Goal: Task Accomplishment & Management: Use online tool/utility

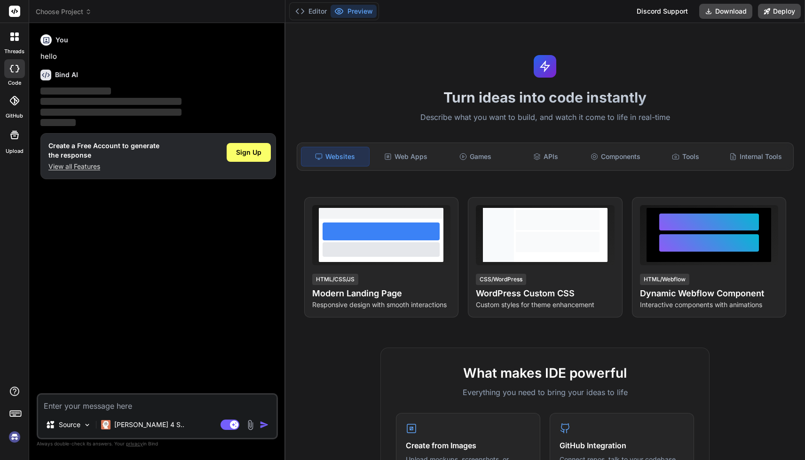
type textarea "x"
type textarea "Create a beauty shop management application with the following specifications: …"
type textarea "x"
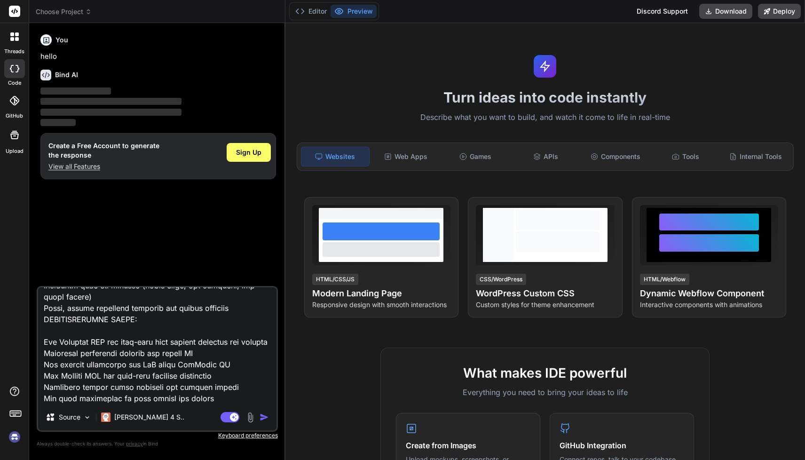
type textarea "Create a beauty shop management application with the following specifications: …"
click at [265, 415] on img "button" at bounding box center [263, 416] width 9 height 9
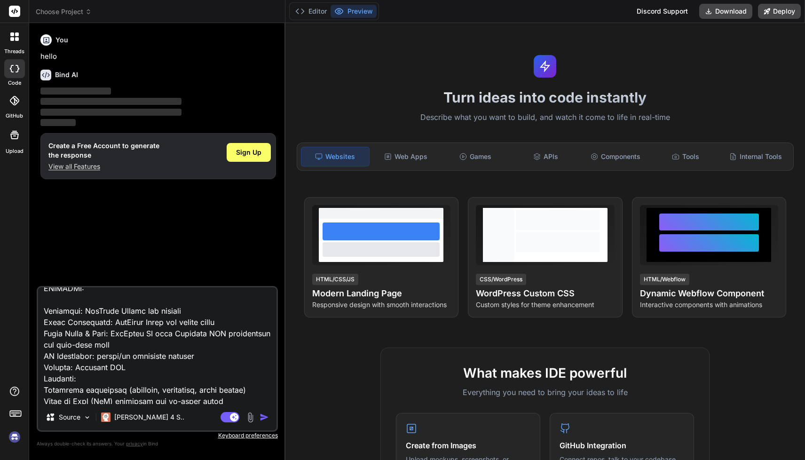
scroll to position [0, 0]
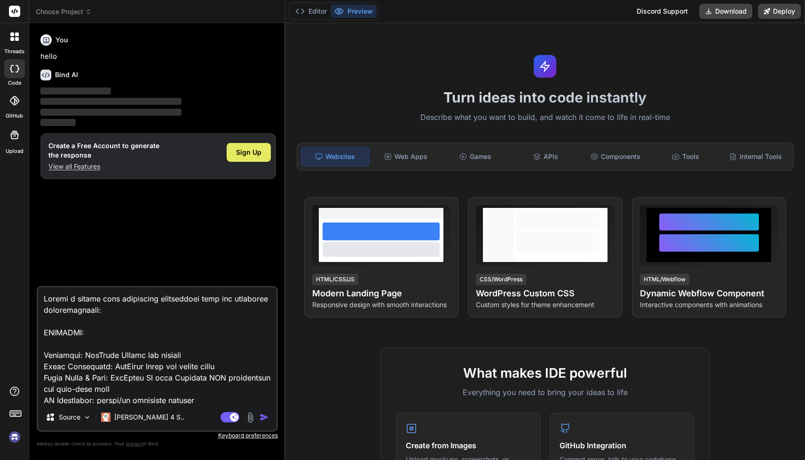
click at [247, 150] on span "Sign Up" at bounding box center [248, 152] width 25 height 9
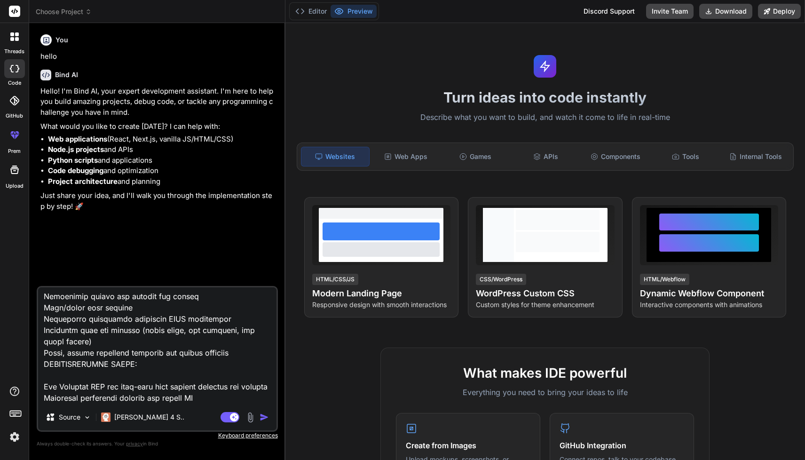
scroll to position [611, 0]
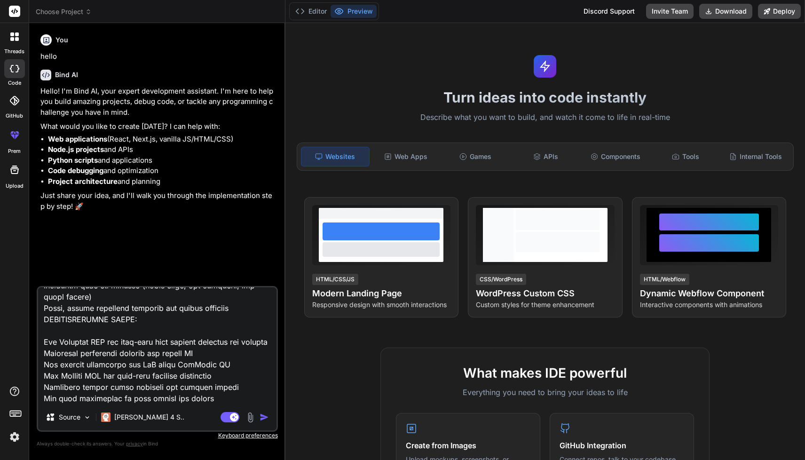
click at [261, 417] on img "button" at bounding box center [263, 416] width 9 height 9
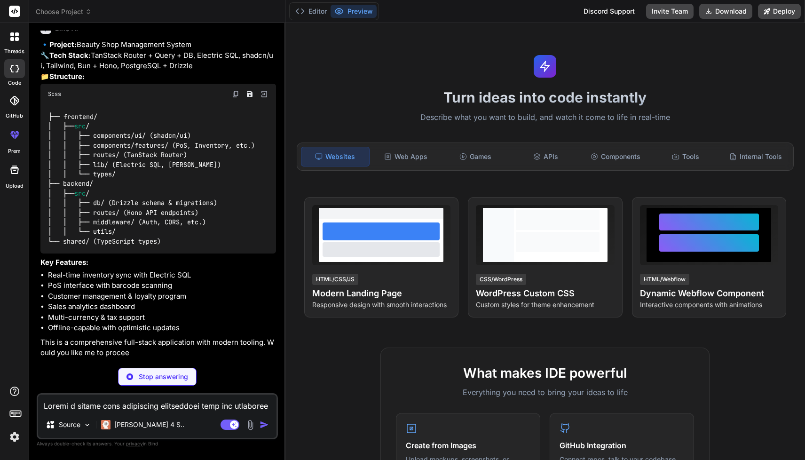
scroll to position [524, 0]
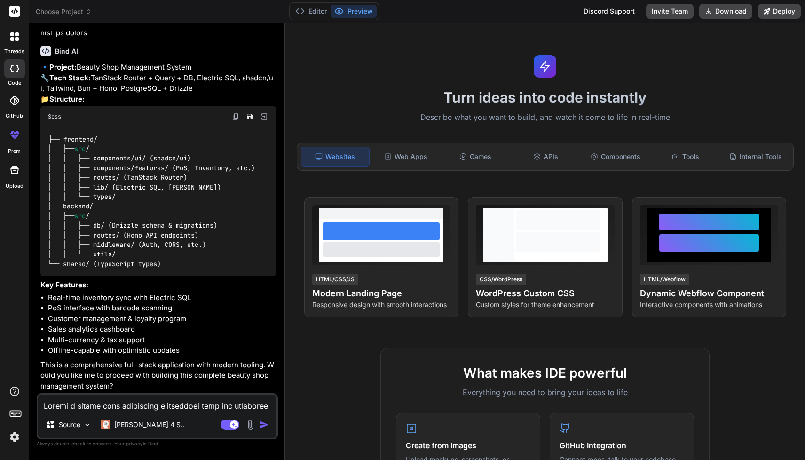
type textarea "x"
click at [203, 403] on textarea at bounding box center [157, 402] width 238 height 17
click at [169, 411] on div "Source [PERSON_NAME] 4 S.. Agent Mode. When this toggle is activated, AI automa…" at bounding box center [157, 416] width 241 height 46
click at [170, 407] on textarea at bounding box center [157, 402] width 238 height 17
type textarea "Y"
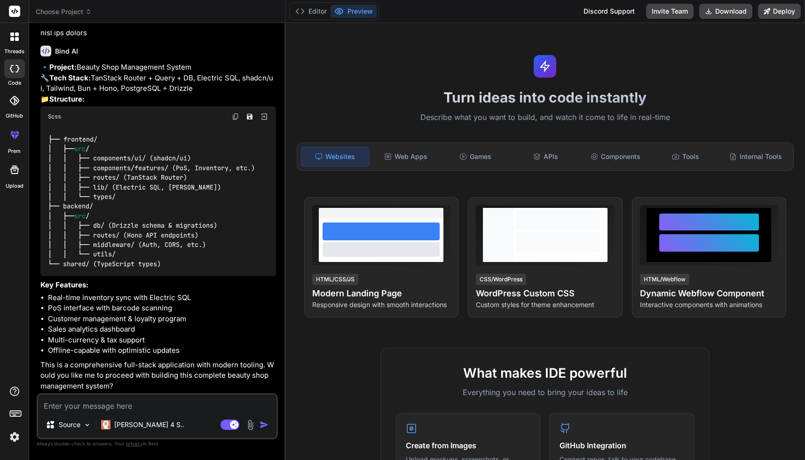
type textarea "x"
type textarea "Ye"
type textarea "x"
type textarea "Ye"
type textarea "x"
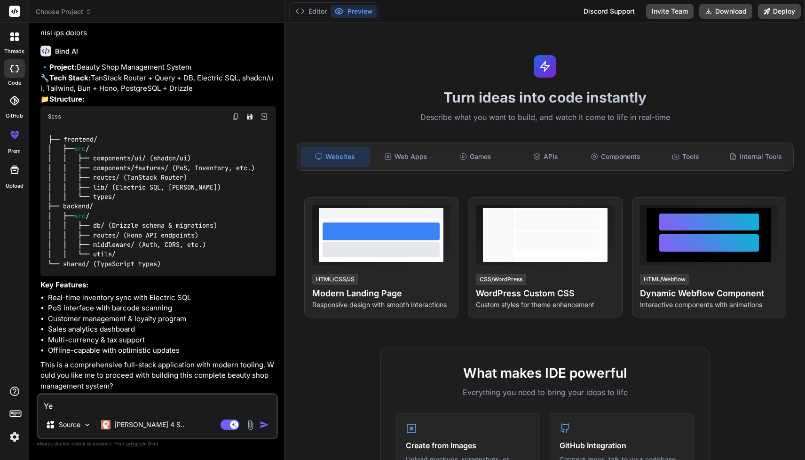
type textarea "Ye"
type textarea "x"
type textarea "Yes"
type textarea "x"
type textarea "Yes"
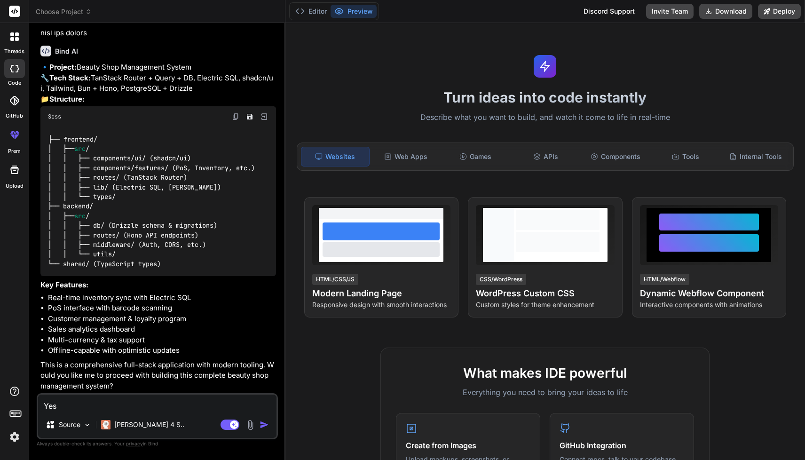
type textarea "x"
type textarea "Yes b"
type textarea "x"
type textarea "Yes bu"
type textarea "x"
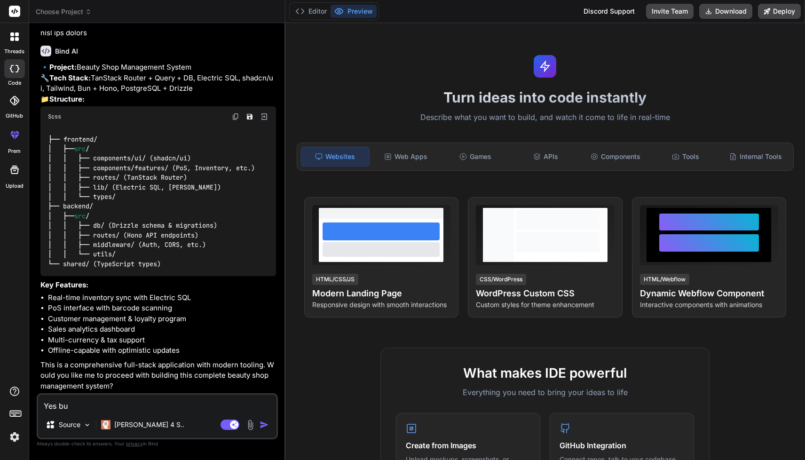
type textarea "Yes [PERSON_NAME]"
type textarea "x"
type textarea "Yes buil"
type textarea "x"
type textarea "Yes build"
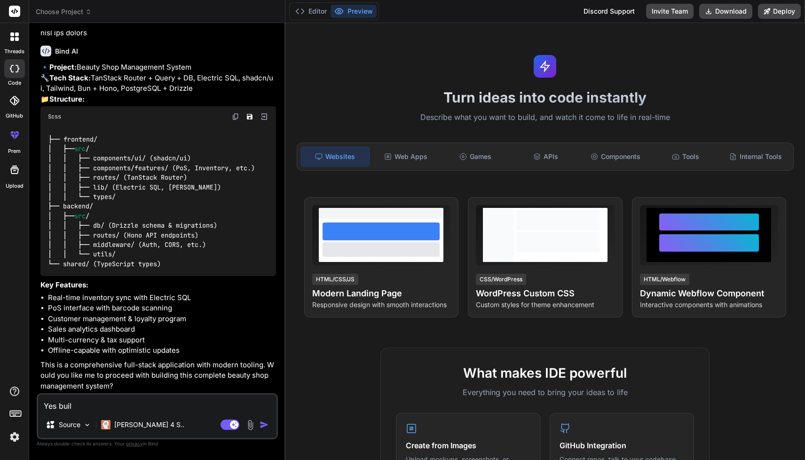
type textarea "x"
type textarea "Yes build"
type textarea "x"
type textarea "Yes build i"
type textarea "x"
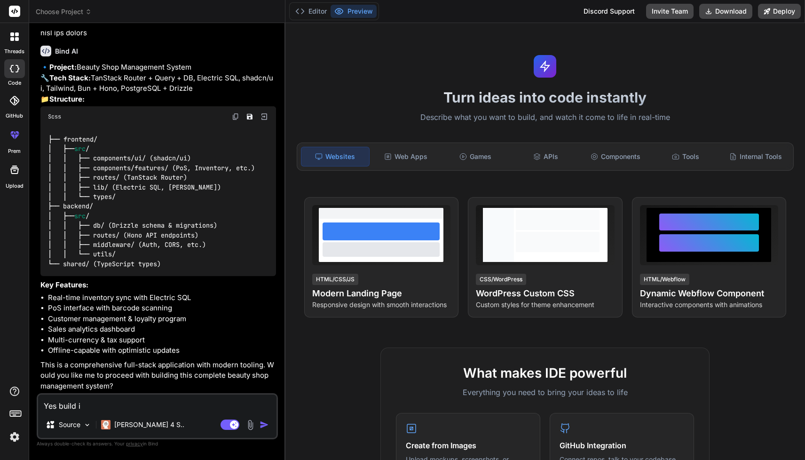
type textarea "Yes build it"
type textarea "x"
type textarea "Yes build it"
type textarea "x"
type textarea "Yes build it c"
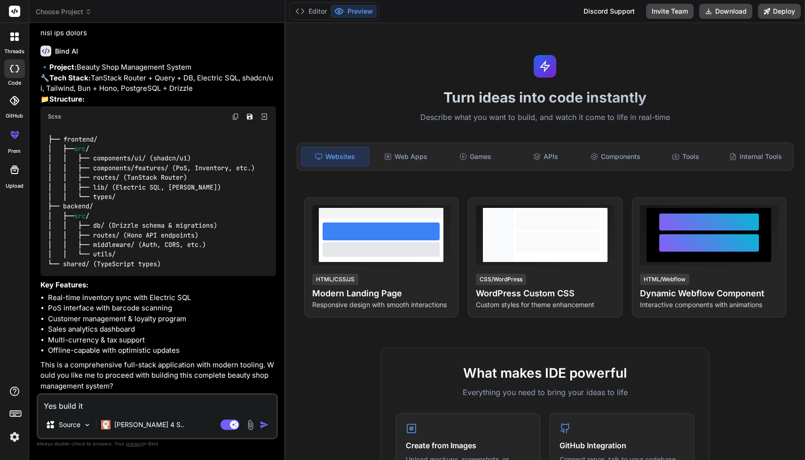
type textarea "x"
type textarea "Yes build it co"
type textarea "x"
type textarea "Yes build it com"
type textarea "x"
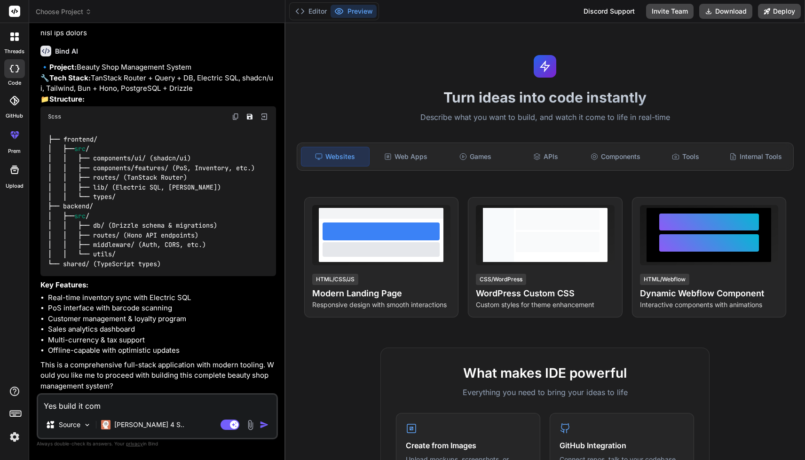
type textarea "Yes build it comp"
type textarea "x"
type textarea "Yes build it compl"
type textarea "x"
type textarea "Yes build it comple"
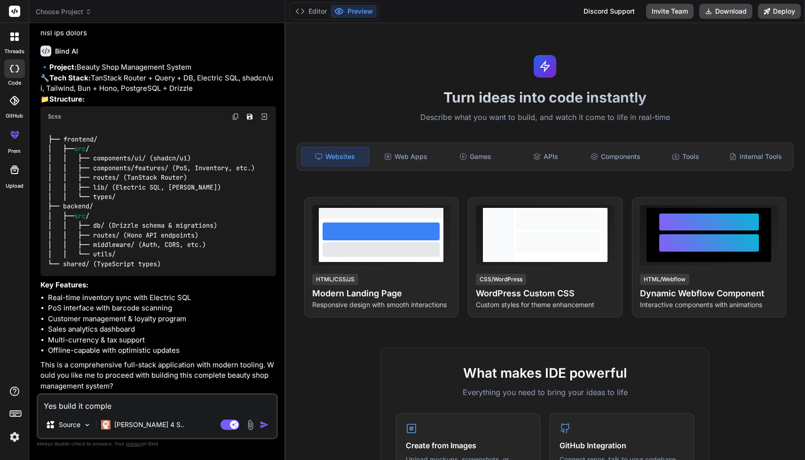
type textarea "x"
type textarea "Yes build it complet"
type textarea "x"
type textarea "Yes build it completl"
type textarea "x"
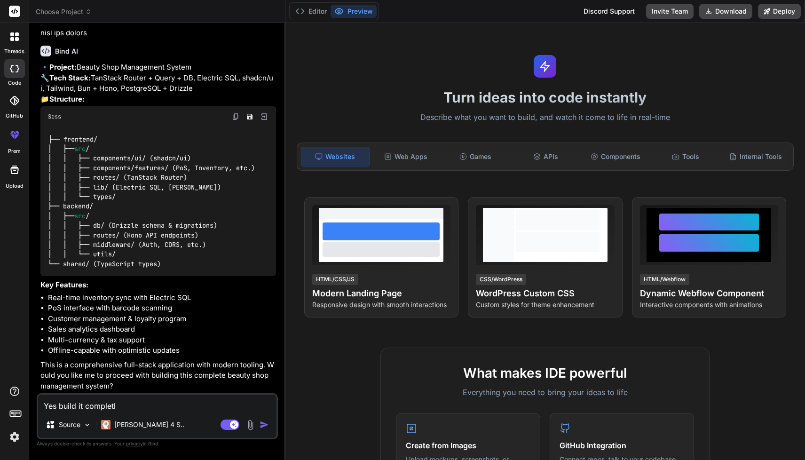
type textarea "Yes build it completly"
type textarea "x"
type textarea "Yes build it completly,"
type textarea "x"
type textarea "Yes build it completly,"
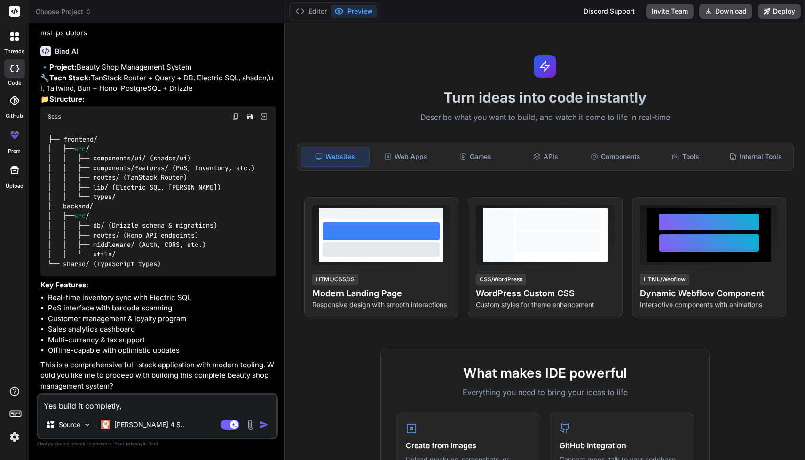
type textarea "x"
type textarea "Yes build it completly, p"
type textarea "x"
type textarea "Yes build it completly, po"
type textarea "x"
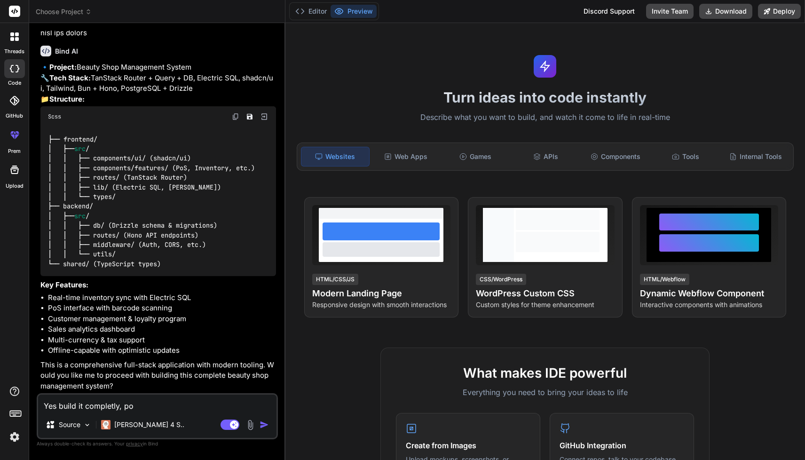
type textarea "Yes build it completly, pov"
type textarea "x"
type textarea "Yes build it completly, po"
type textarea "x"
type textarea "Yes build it completly, p"
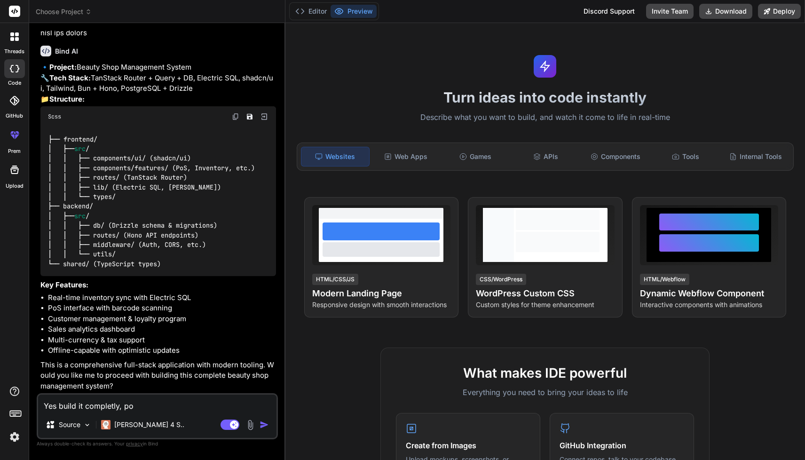
type textarea "x"
type textarea "Yes build it completly,"
type textarea "x"
type textarea "Yes build it completly,"
type textarea "x"
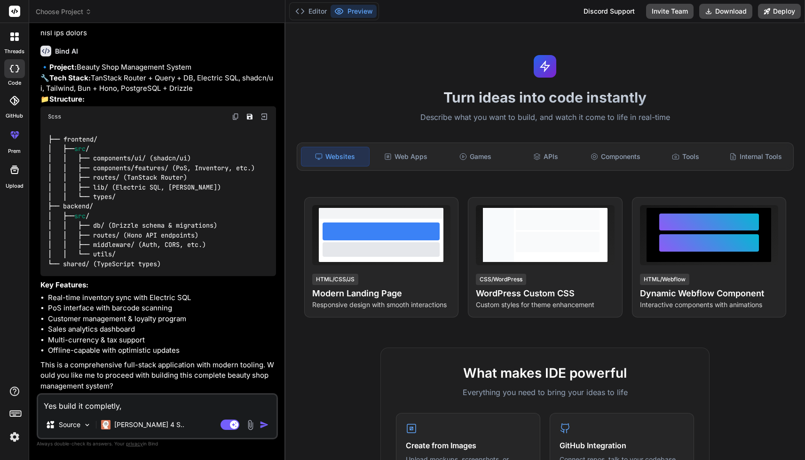
type textarea "Yes build it completly"
type textarea "x"
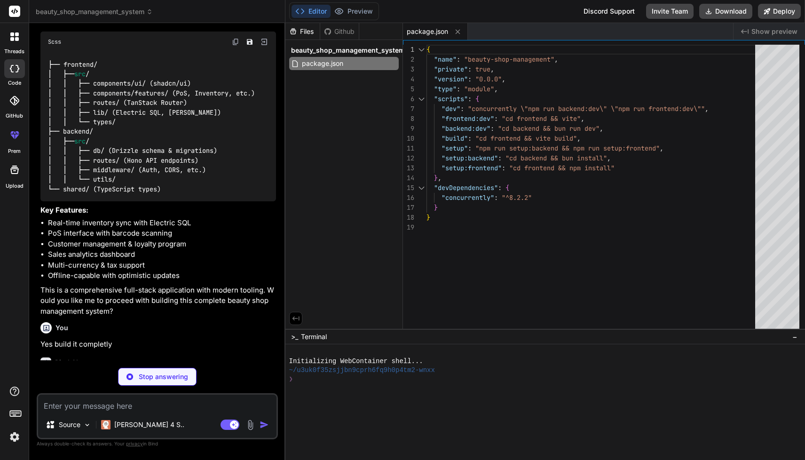
scroll to position [589, 0]
type textarea "x"
type textarea "} }"
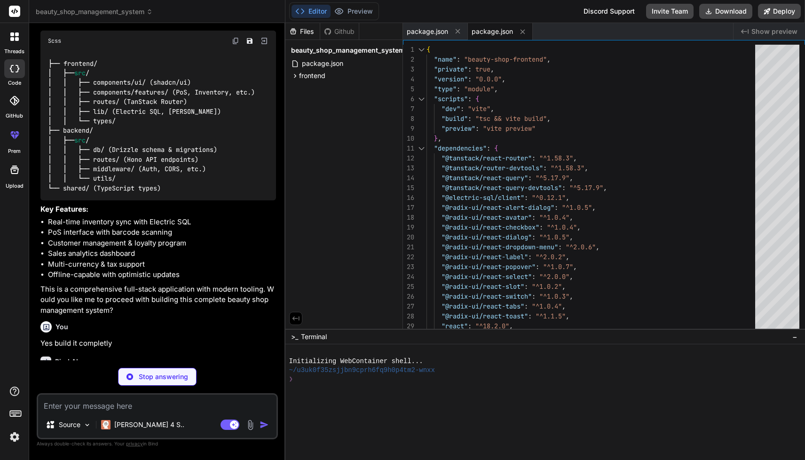
type textarea "x"
type textarea "}"
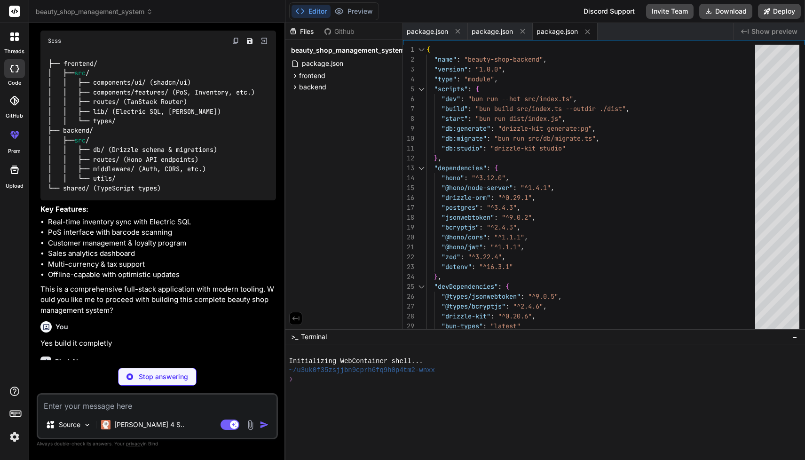
type textarea "x"
type textarea "})"
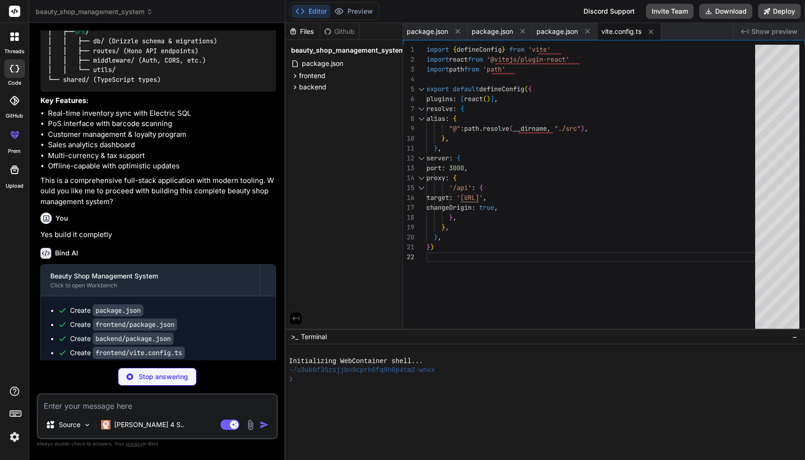
scroll to position [729, 0]
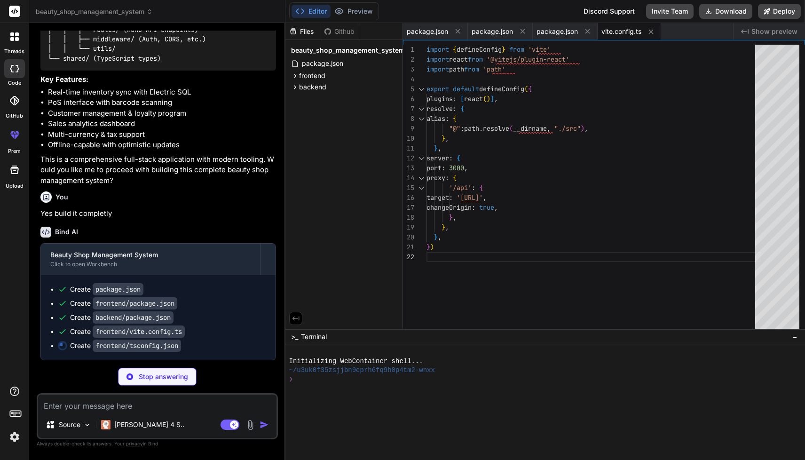
type textarea "x"
type textarea "} }, "include": ["src"], "references": [{ "path": "./tsconfig.node.json" }] }"
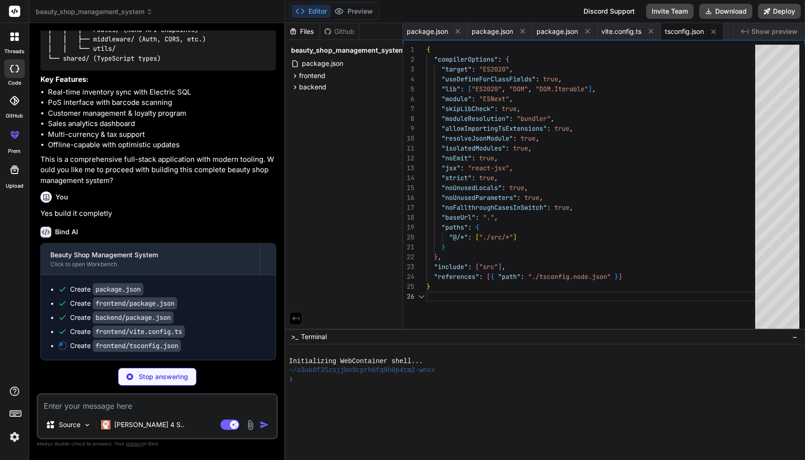
type textarea "x"
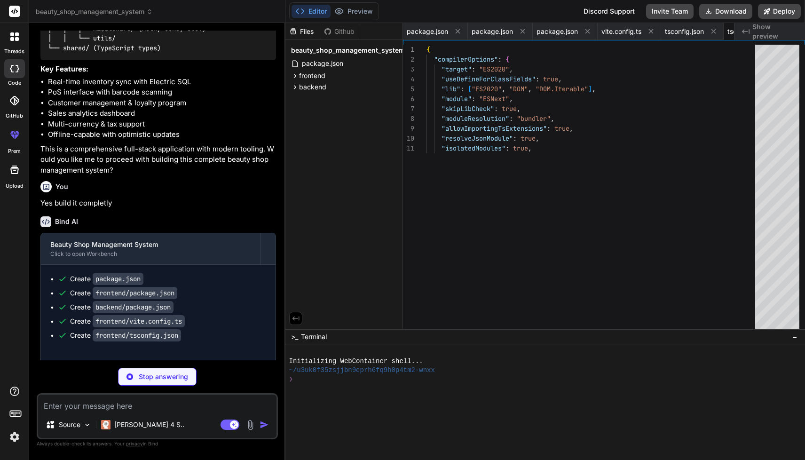
type textarea "x"
type textarea ""accordion-up": "accordion-up 0.2s ease-out", }, }, }, plugins: [require("tailw…"
type textarea "x"
type textarea "export default { plugins: { tailwindcss: {}, autoprefixer: {}, }, }"
type textarea "x"
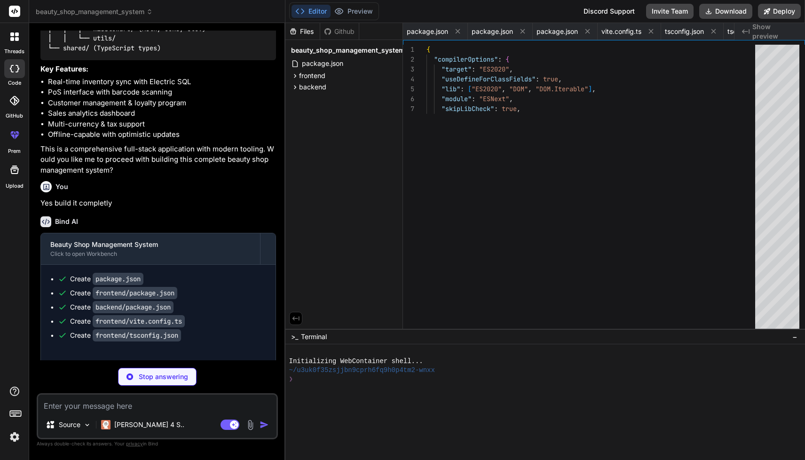
type textarea "<script type="module" src="/src/main.tsx"></script> </body> </html>"
type textarea "x"
type textarea "@layer base { * { @apply border-border; } body { @apply bg-background text-fore…"
type textarea "x"
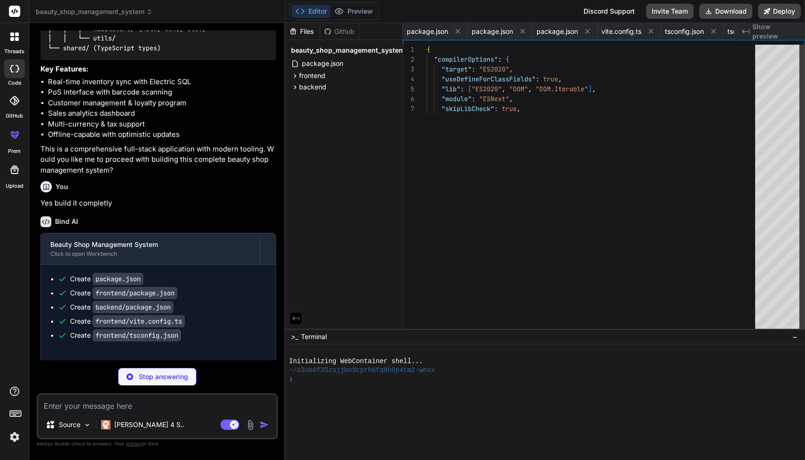
type textarea "import { type ClassValue, clsx } from "clsx" import { twMerge } from "tailwind-…"
type textarea "x"
type textarea "}"
type textarea "x"
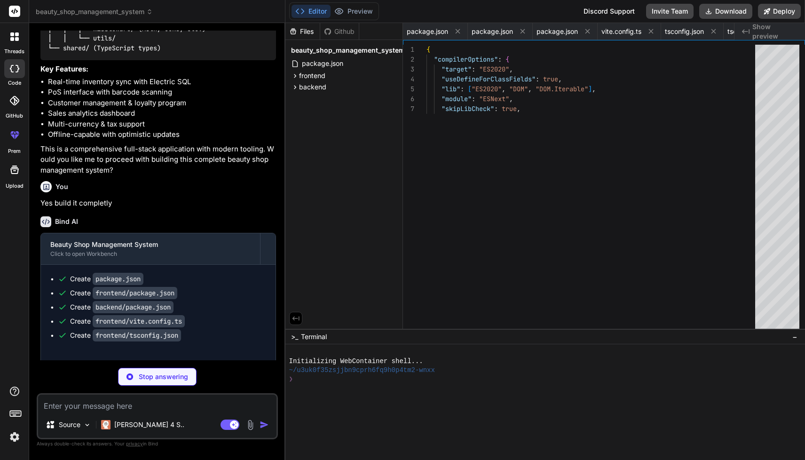
type textarea "{...props} /> )) CardFooter.displayName = "CardFooter" export { Card, CardHeade…"
type textarea "x"
type textarea "/> )) Label.displayName = LabelPrimitive.Root.displayName export { Label }"
type textarea "x"
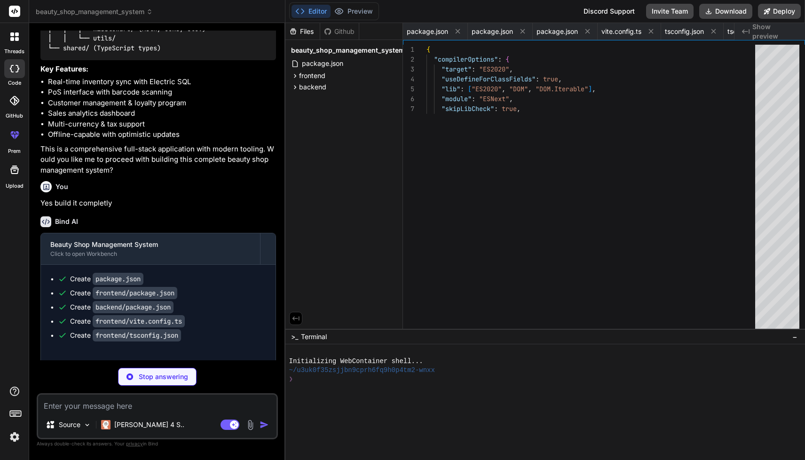
type textarea "TableFooter, TableHead, TableRow, TableCell, }"
type textarea "x"
type textarea "export { Badge, badgeVariants }"
type textarea "x"
type textarea "ToastProvider, ToastViewport, Toast, ToastTitle, ToastDescription, ToastClose, …"
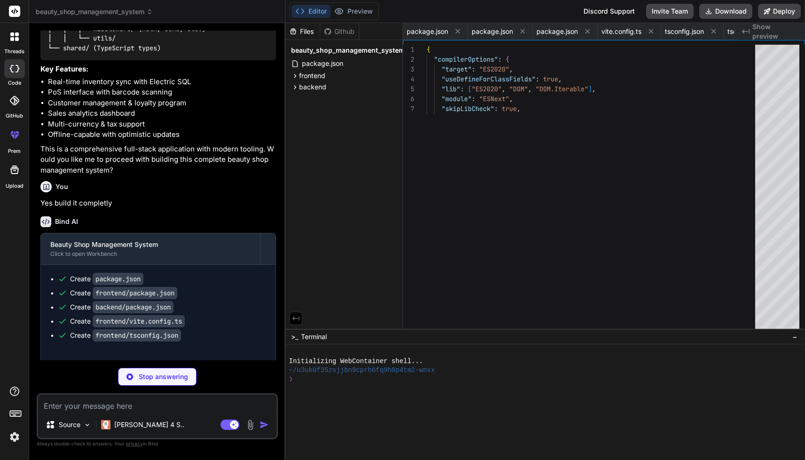
type textarea "x"
type textarea "</ToastProvider> ) }"
type textarea "x"
type textarea "return { ...state, toast, dismiss: (toastId?: string) => dispatch({ type: "DISM…"
type textarea "x"
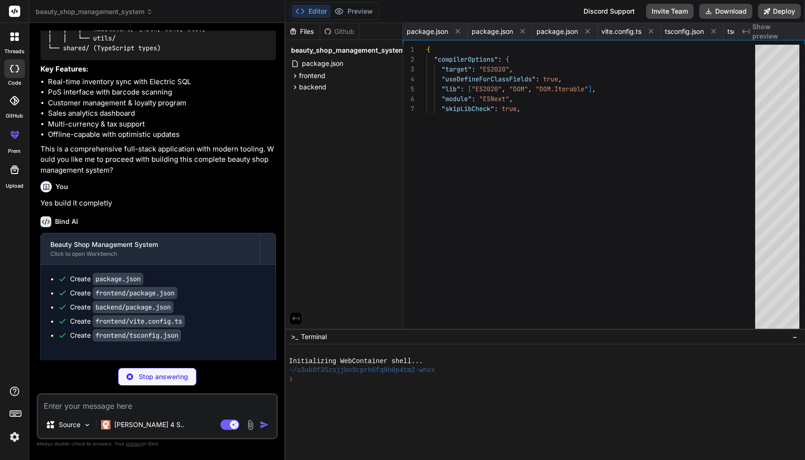
type textarea "), })"
type textarea "x"
type textarea "import { createFileRoute } from '@tanstack/react-router' import { Dashboard } f…"
type textarea "x"
type textarea "</Link> </Button> </div> </div> </div> </div> </nav> ) }"
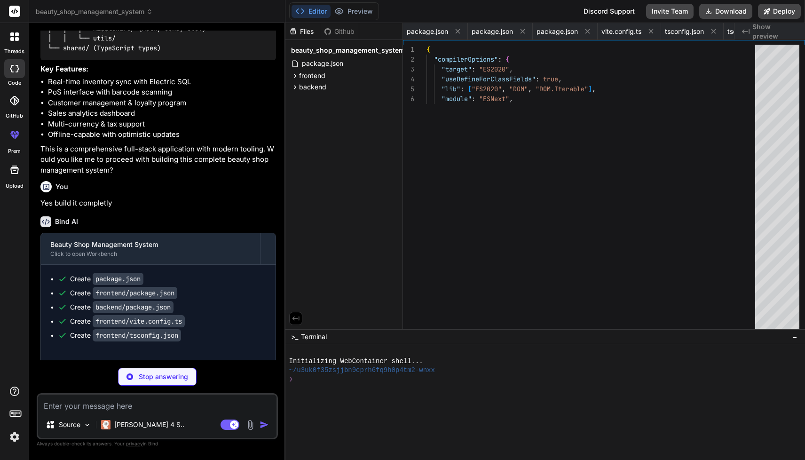
type textarea "x"
type textarea "</Card> </div> </div> ) }"
type textarea "x"
type textarea "Process Payment </Button> </CardContent> </Card> )} </div> </div> ) }"
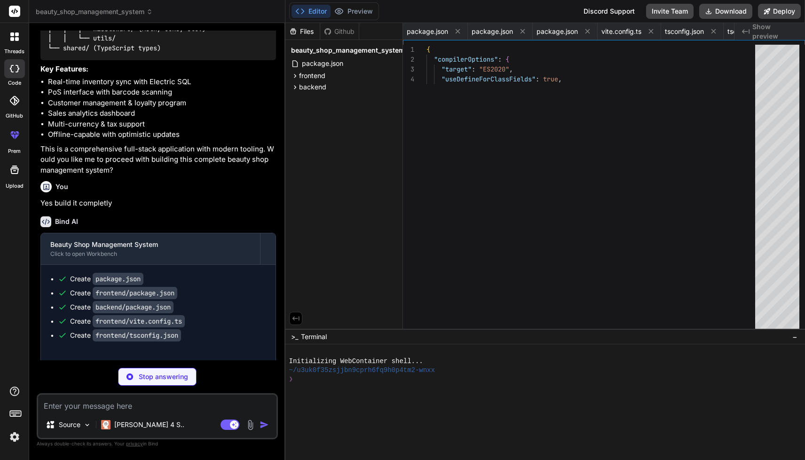
type textarea "x"
type textarea ") }"
type textarea "x"
type textarea "</CardContent> </Card> </div> ) }"
type textarea "x"
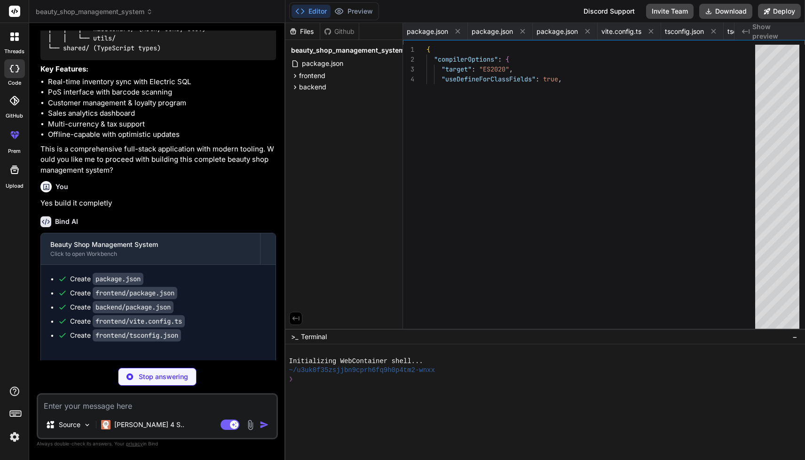
type textarea "SelectScrollDownButton, }"
type textarea "x"
type textarea "/* prettier-ignore-end */"
type textarea "x"
type textarea "const port = 3001 console.log(`Server is running on http://localhost:${port}`) …"
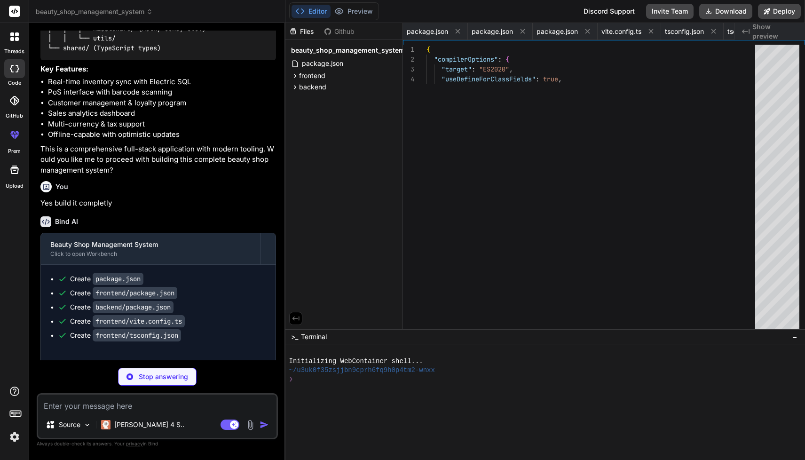
type textarea "x"
type textarea "one }) => ({ product: one(products, { fields: [inventoryTransactions.product_id…"
type textarea "x"
type textarea "main().catch((err) => { console.error('Migration failed!') console.error(err) p…"
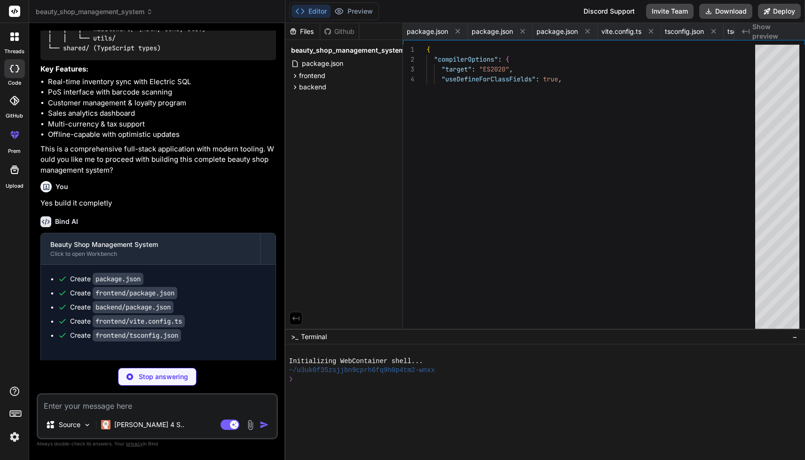
type textarea "x"
type textarea "console.log('Database seeded successfully!') process.exit(0) } seed().catch((er…"
type textarea "x"
type textarea "return c.json({ message: 'Product deleted successfully' }) } catch (error) { co…"
type textarea "x"
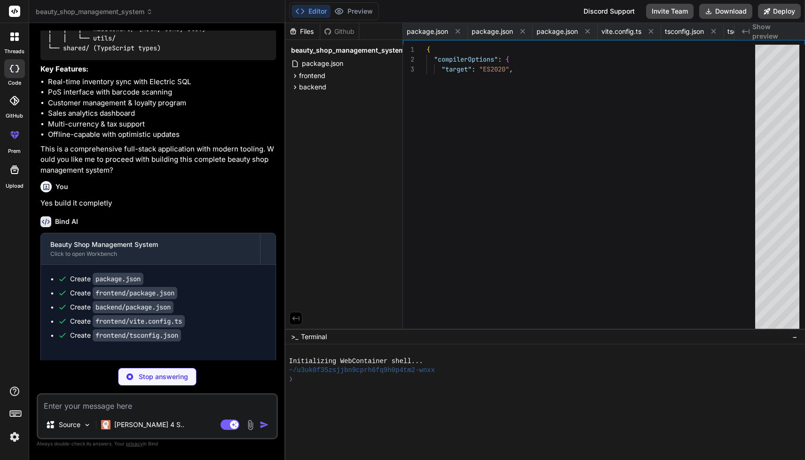
type textarea "} })"
type textarea "x"
type textarea "return c.json({ message: 'Customer deleted successfully' }) } catch (error) { c…"
type textarea "x"
type textarea "return c.json(formattedSale) } catch (error) { console.error('Error updating sa…"
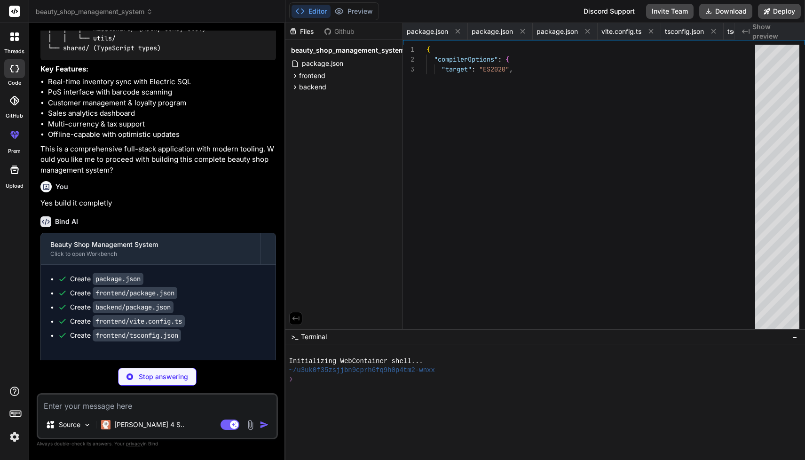
type textarea "x"
type textarea "return c.json({ error: 'Failed to fetch recent sales' }, 500) } })"
type textarea "x"
type textarea "return c.json(transactions) } catch (error) { console.error('Error fetching pro…"
type textarea "x"
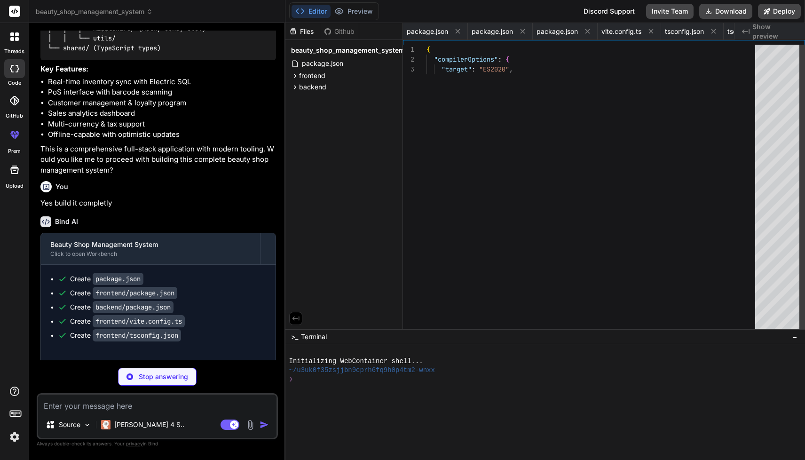
type textarea "DATABASE_URL=postgresql://postgres:password@localhost:5432/beauty_shop NODE_ENV…"
type textarea "x"
type textarea "} satisfies Config"
type textarea "x"
type textarea "Built with ❤️ for beauty shop owners and managers."
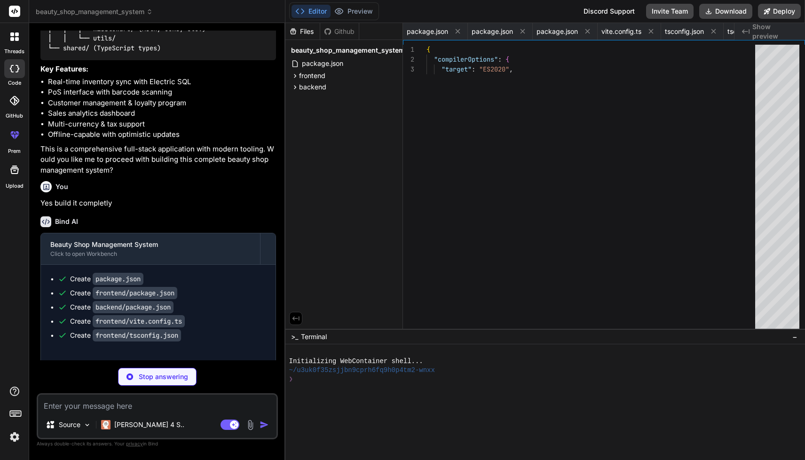
type textarea "x"
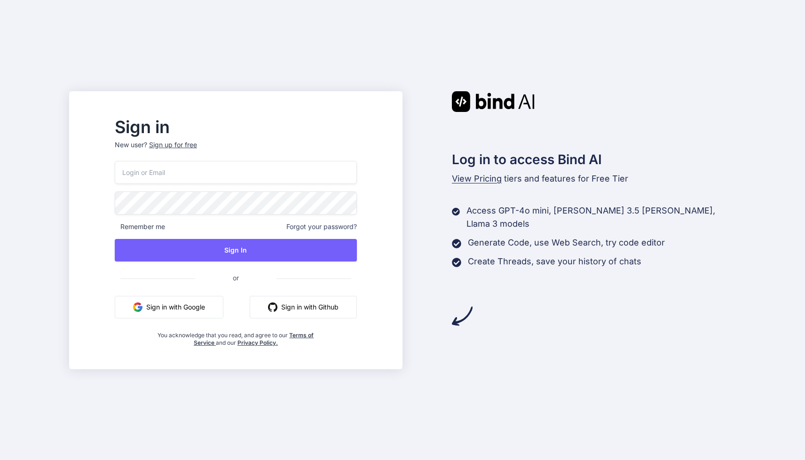
click at [218, 317] on button "Sign in with Google" at bounding box center [169, 307] width 109 height 23
